Goal: Task Accomplishment & Management: Complete application form

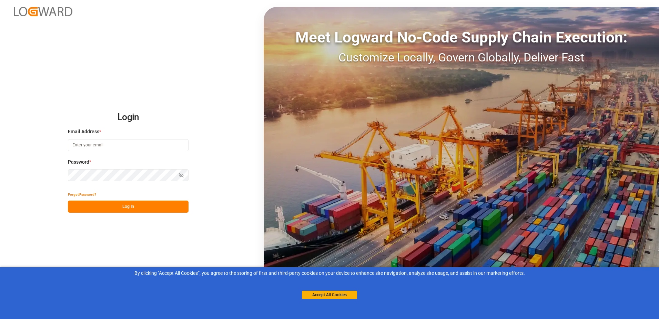
click at [138, 141] on input at bounding box center [128, 145] width 121 height 12
type input "[PERSON_NAME][EMAIL_ADDRESS][PERSON_NAME][DOMAIN_NAME]"
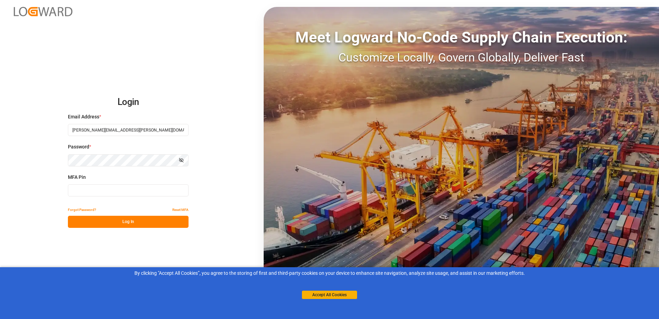
type input "888833"
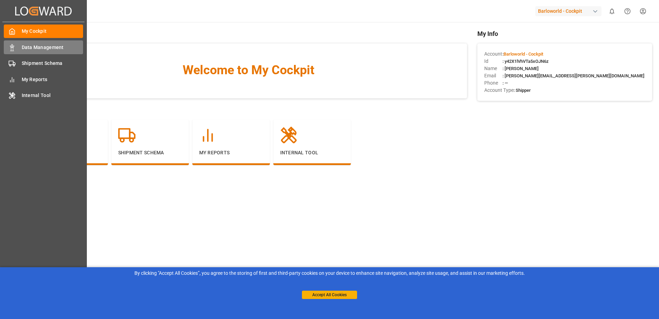
click at [29, 51] on span "Data Management" at bounding box center [53, 47] width 62 height 7
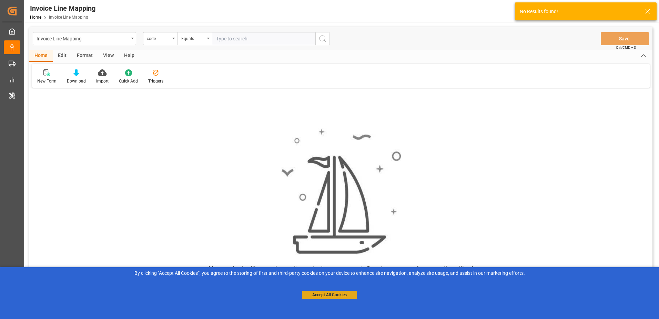
click at [319, 294] on button "Accept All Cookies" at bounding box center [329, 294] width 55 height 8
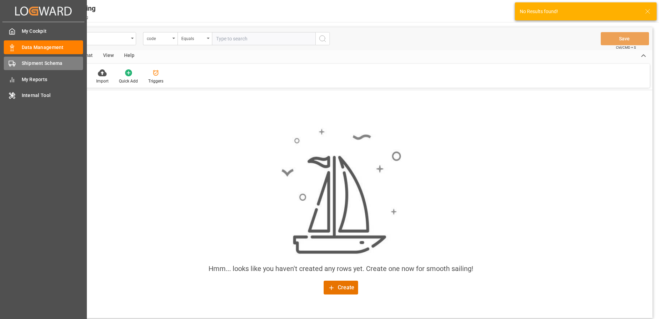
click at [9, 59] on div "Shipment Schema Shipment Schema" at bounding box center [43, 63] width 79 height 13
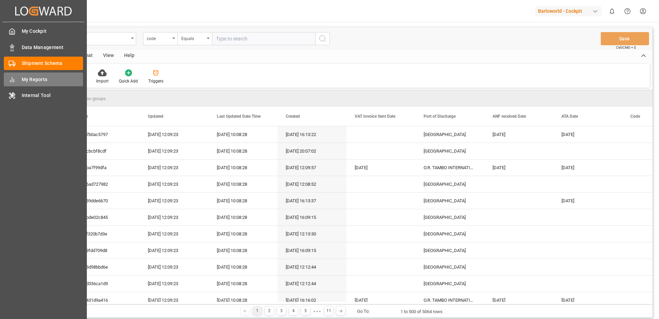
click at [16, 78] on div "My Reports My Reports" at bounding box center [43, 78] width 79 height 13
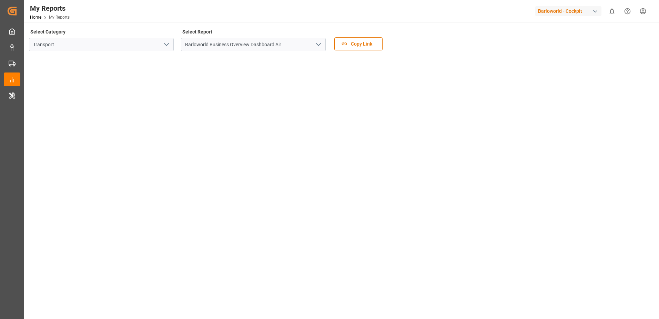
click at [169, 44] on icon "open menu" at bounding box center [166, 44] width 8 height 8
click at [169, 44] on icon "close menu" at bounding box center [166, 44] width 8 height 8
click at [320, 43] on icon "open menu" at bounding box center [318, 44] width 8 height 8
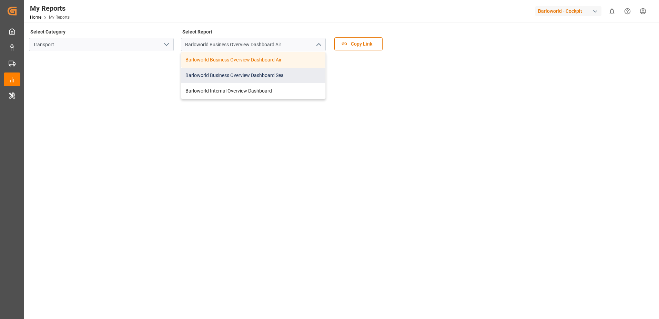
click at [281, 77] on div "Barloworld Business Overview Dashboard Sea" at bounding box center [253, 76] width 144 height 16
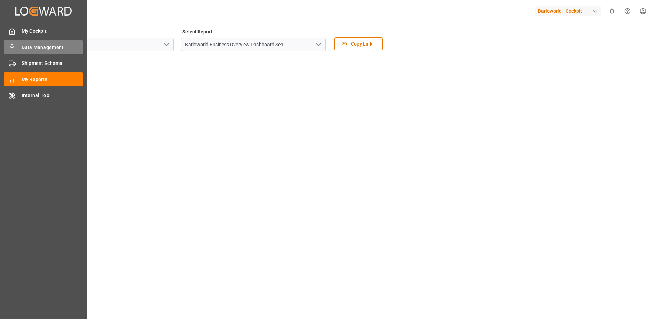
click at [16, 47] on div "Data Management Data Management" at bounding box center [43, 46] width 79 height 13
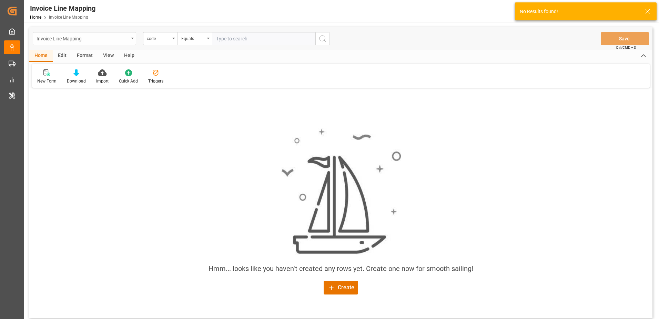
click at [133, 37] on div "Invoice Line Mapping" at bounding box center [84, 38] width 103 height 13
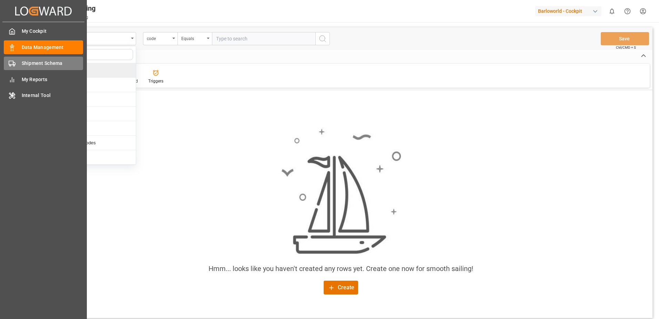
click at [11, 60] on icon at bounding box center [12, 63] width 7 height 7
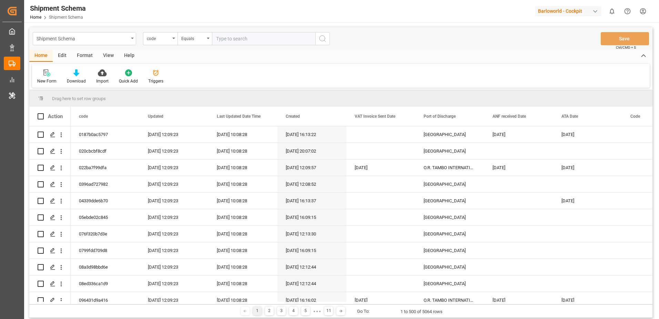
click at [131, 39] on div "Shipment Schema" at bounding box center [84, 38] width 103 height 13
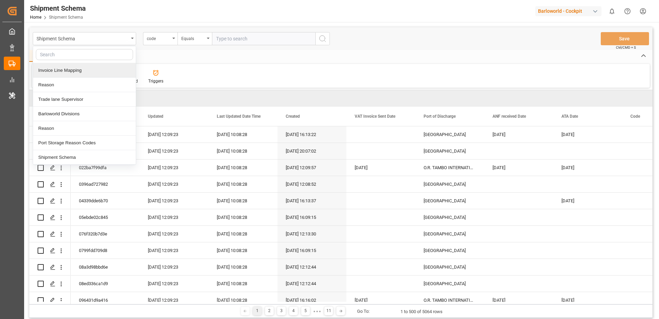
click at [110, 68] on div "Invoice Line Mapping" at bounding box center [84, 70] width 103 height 14
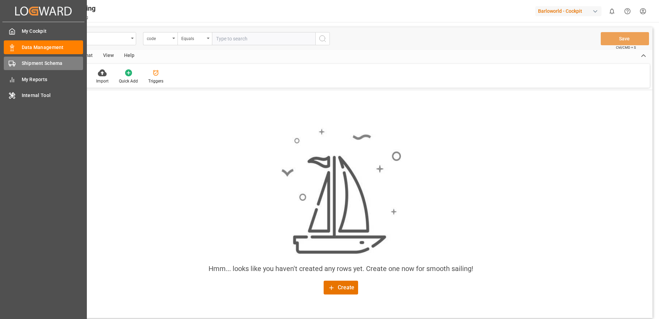
click at [17, 64] on div "Shipment Schema Shipment Schema" at bounding box center [43, 63] width 79 height 13
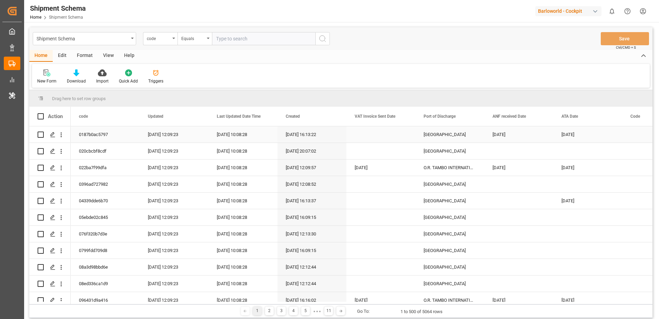
click at [60, 134] on icon "open menu" at bounding box center [61, 134] width 7 height 7
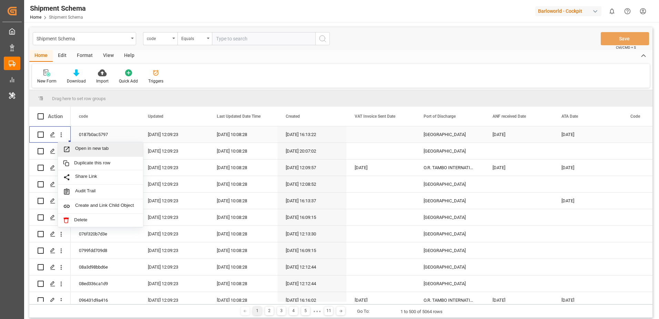
click at [97, 149] on span "Open in new tab" at bounding box center [106, 149] width 63 height 7
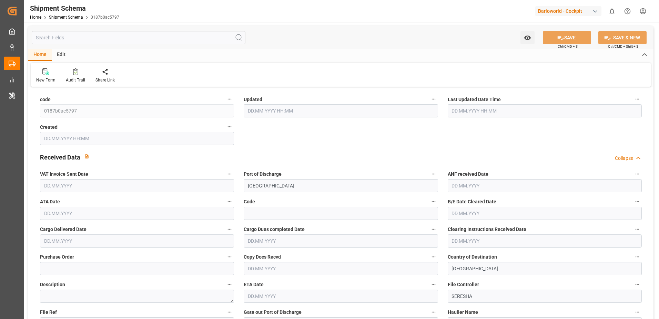
type input "9673020"
type input "34"
type input "4"
type input "2025"
type input "16300"
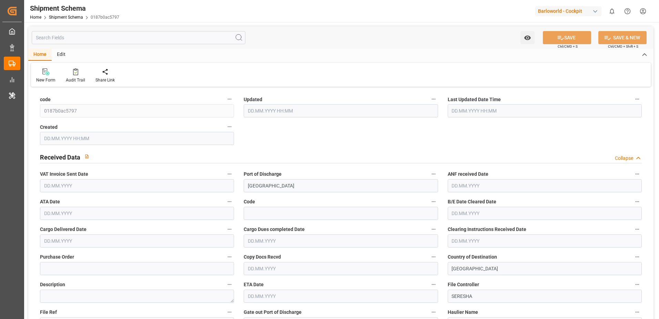
type input "16300"
type input "1"
type input "0"
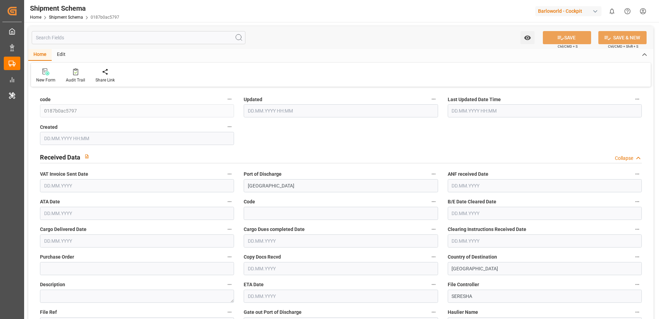
type input "629868.3"
type input "0"
type input "11.09.2025 10:09"
type input "11.09.2025 10:08"
type input "19.08.2025 14:13"
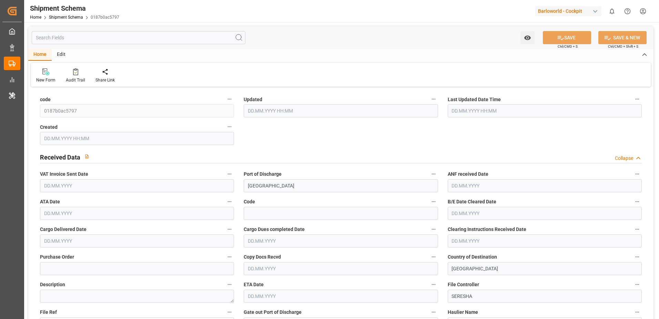
type input "[DATE]"
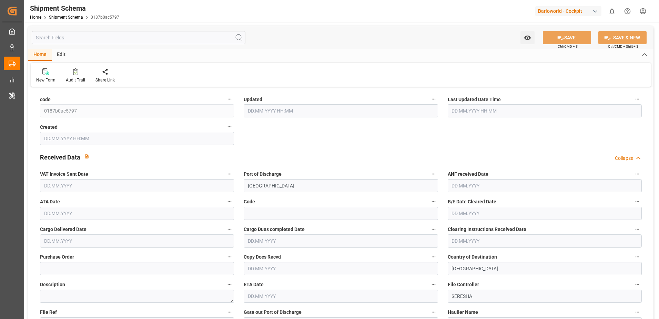
type input "[DATE]"
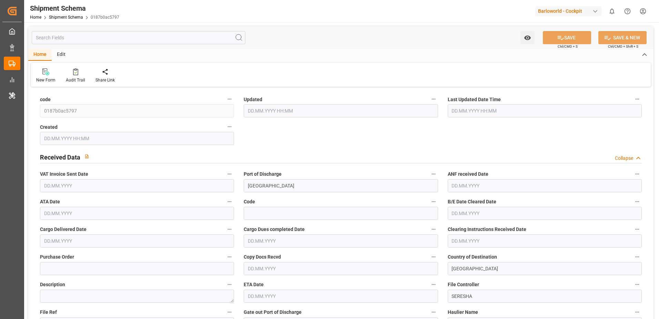
type input "[DATE]"
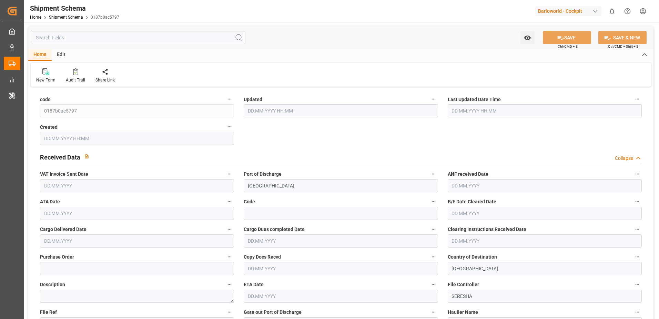
type input "[DATE]"
type input "02.08.2025"
type input "[DATE]"
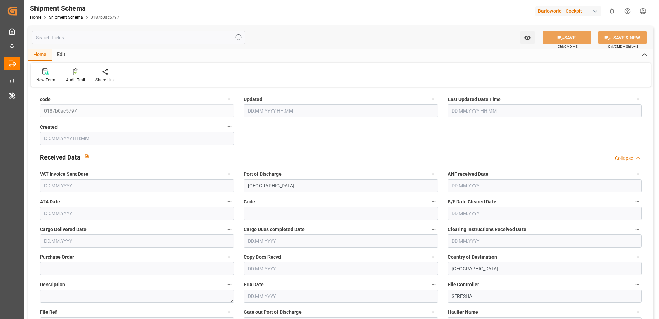
type input "02.08.2025"
type input "[DATE]"
type input "02.08.2025"
type input "19.08.2025 00:00"
click at [129, 40] on input "text" at bounding box center [139, 37] width 214 height 13
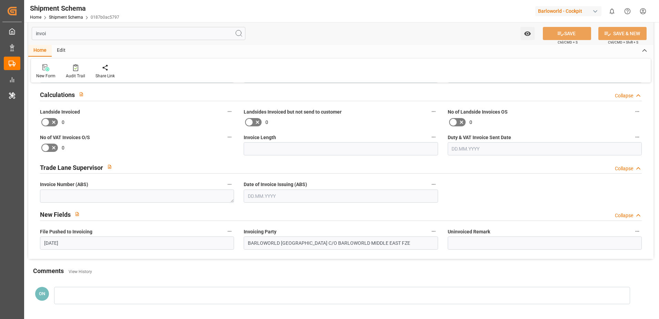
scroll to position [69, 0]
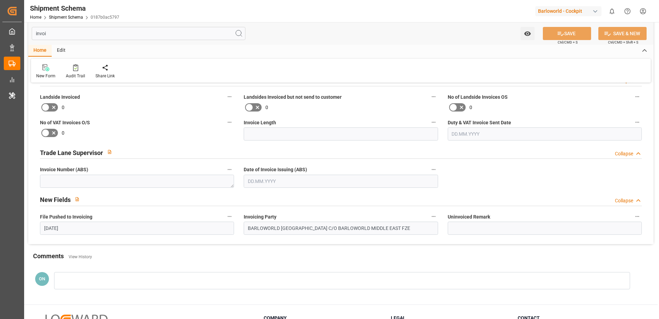
type input "invoi"
